Goal: Transaction & Acquisition: Purchase product/service

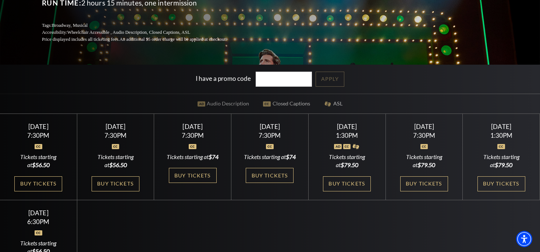
scroll to position [181, 0]
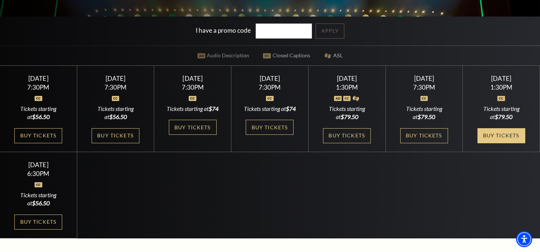
click at [492, 133] on link "Buy Tickets" at bounding box center [501, 135] width 48 height 15
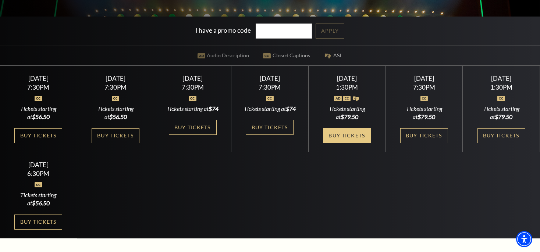
click at [353, 143] on link "Buy Tickets" at bounding box center [347, 135] width 48 height 15
click at [352, 142] on link "Buy Tickets" at bounding box center [347, 135] width 48 height 15
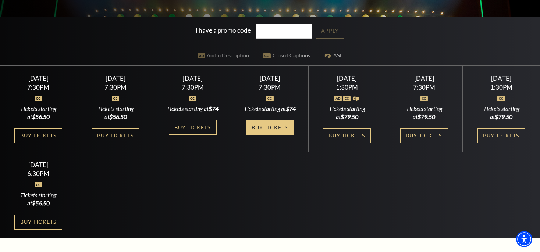
click at [276, 127] on link "Buy Tickets" at bounding box center [270, 127] width 48 height 15
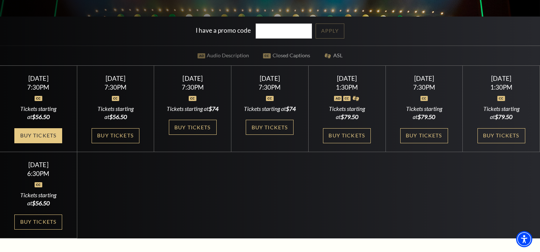
click at [53, 136] on link "Buy Tickets" at bounding box center [38, 135] width 48 height 15
click at [42, 133] on link "Buy Tickets" at bounding box center [38, 135] width 48 height 15
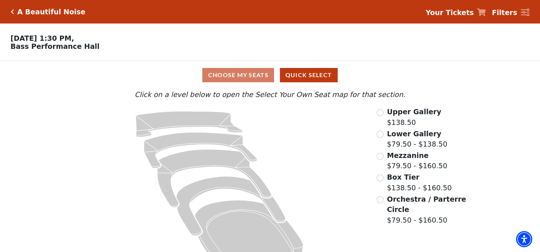
scroll to position [21, 0]
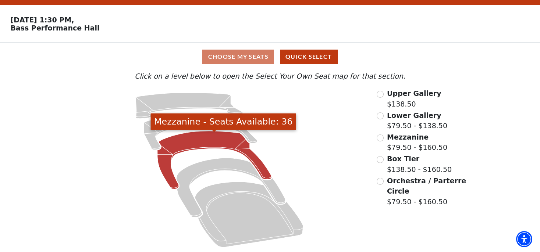
click at [193, 139] on icon "Mezzanine - Seats Available: 36" at bounding box center [214, 160] width 114 height 58
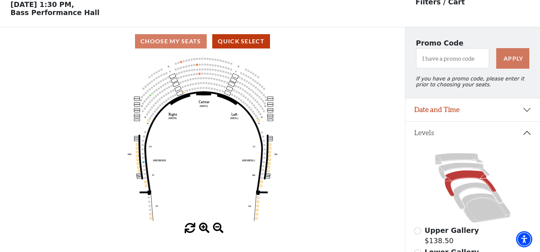
scroll to position [34, 0]
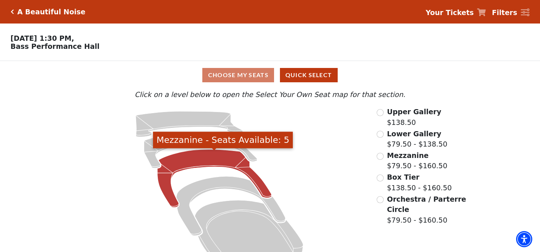
click at [204, 158] on icon "Mezzanine - Seats Available: 5" at bounding box center [214, 179] width 114 height 58
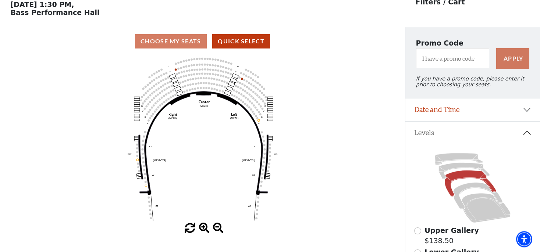
scroll to position [34, 0]
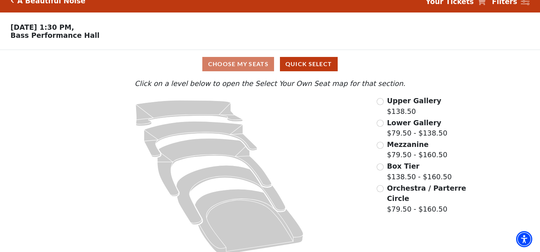
scroll to position [21, 0]
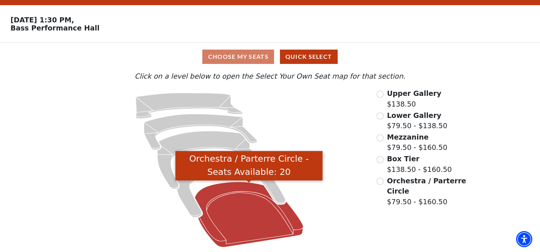
click at [242, 200] on icon "Orchestra / Parterre Circle - Seats Available: 20" at bounding box center [248, 214] width 108 height 65
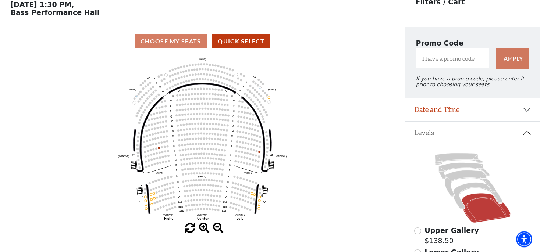
scroll to position [34, 0]
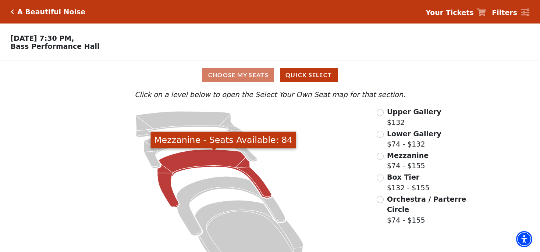
click at [194, 162] on icon "Mezzanine - Seats Available: 84" at bounding box center [214, 179] width 114 height 58
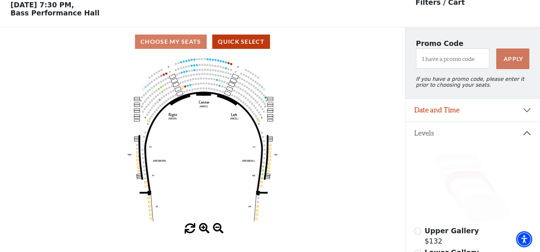
scroll to position [34, 0]
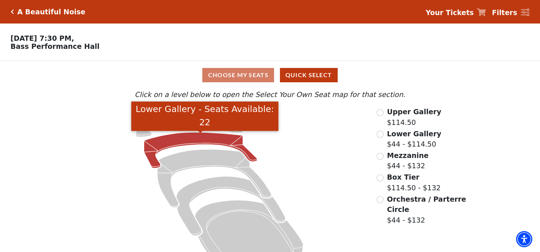
click at [203, 139] on icon "Lower Gallery - Seats Available: 22" at bounding box center [200, 150] width 113 height 36
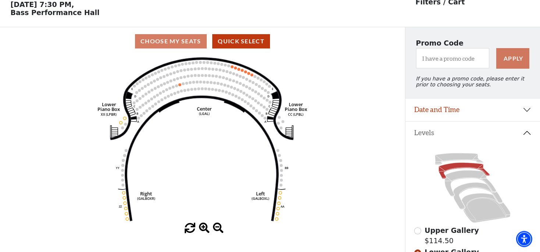
scroll to position [34, 0]
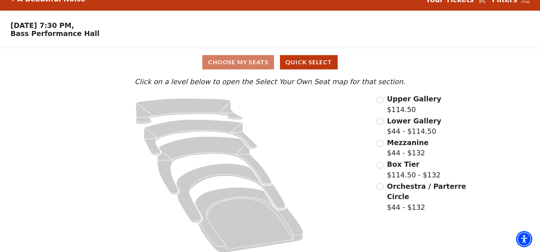
scroll to position [21, 0]
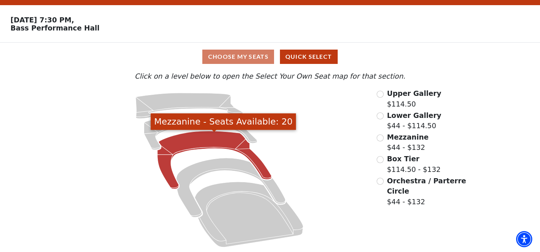
click at [209, 136] on icon "Mezzanine - Seats Available: 20" at bounding box center [214, 160] width 114 height 58
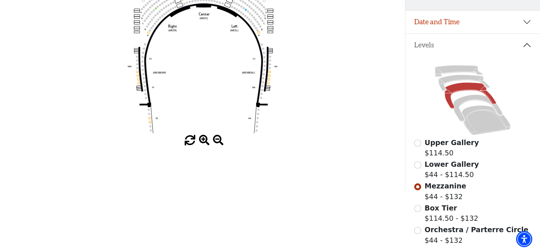
scroll to position [125, 0]
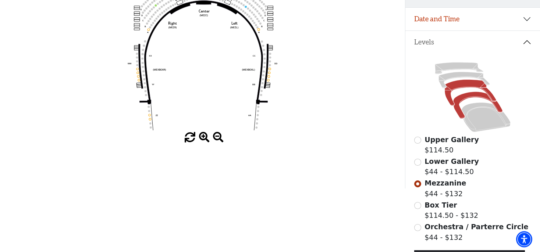
click at [466, 100] on icon at bounding box center [477, 105] width 49 height 27
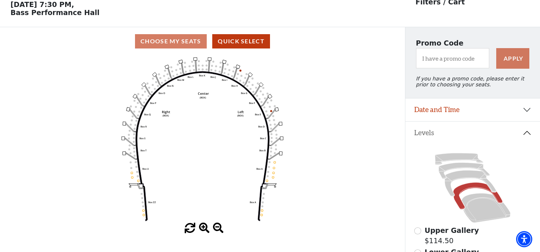
scroll to position [34, 0]
click at [485, 209] on icon at bounding box center [485, 207] width 49 height 29
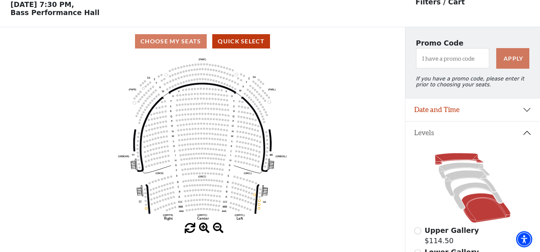
click at [456, 160] on icon at bounding box center [459, 159] width 48 height 12
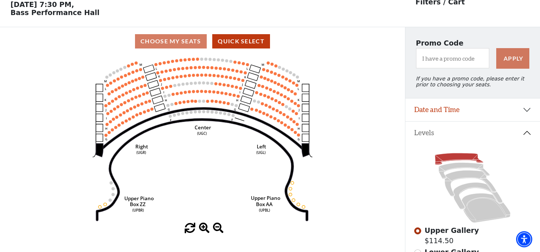
scroll to position [0, 0]
